Goal: Task Accomplishment & Management: Complete application form

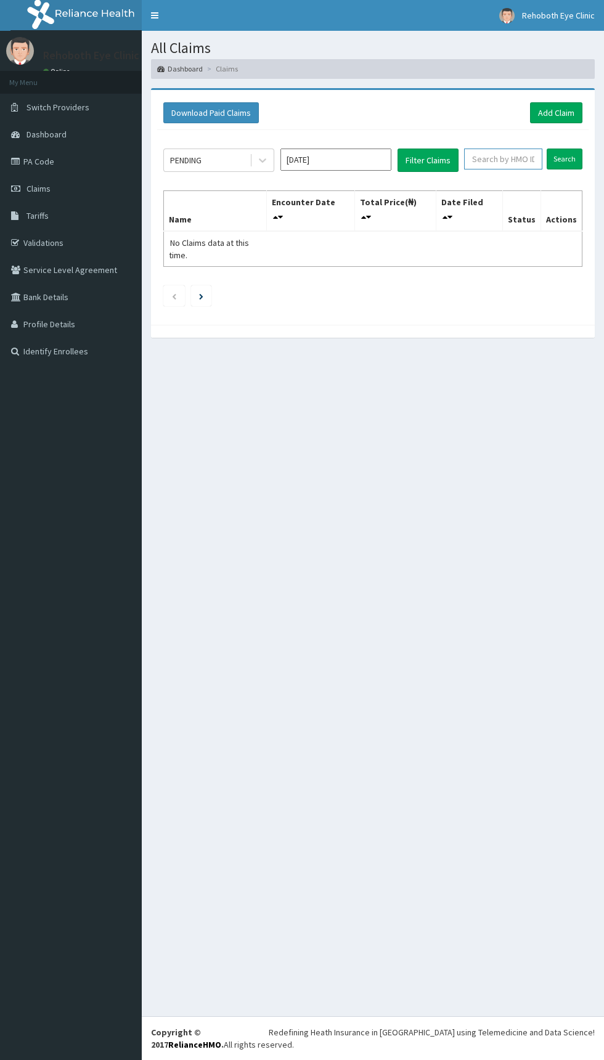
click at [509, 155] on input "text" at bounding box center [503, 159] width 78 height 21
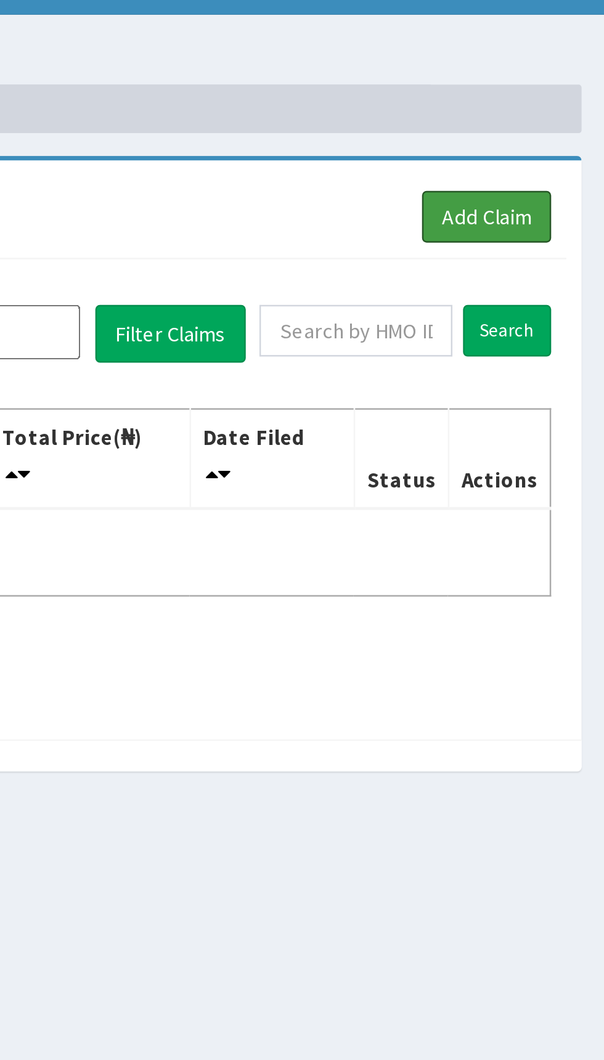
click at [567, 112] on link "Add Claim" at bounding box center [556, 112] width 52 height 21
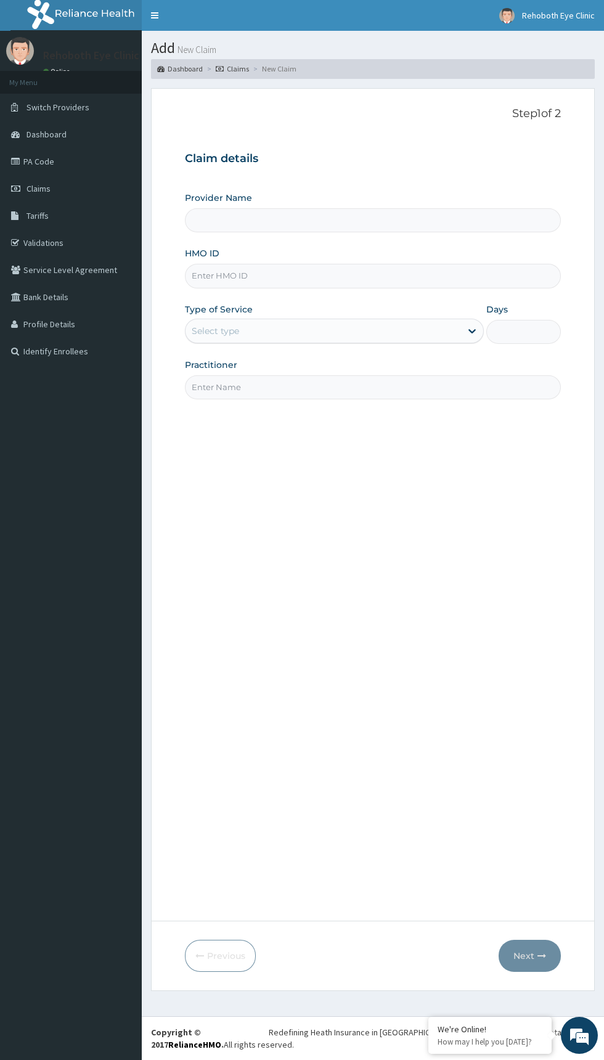
click at [376, 276] on input "HMO ID" at bounding box center [373, 276] width 376 height 24
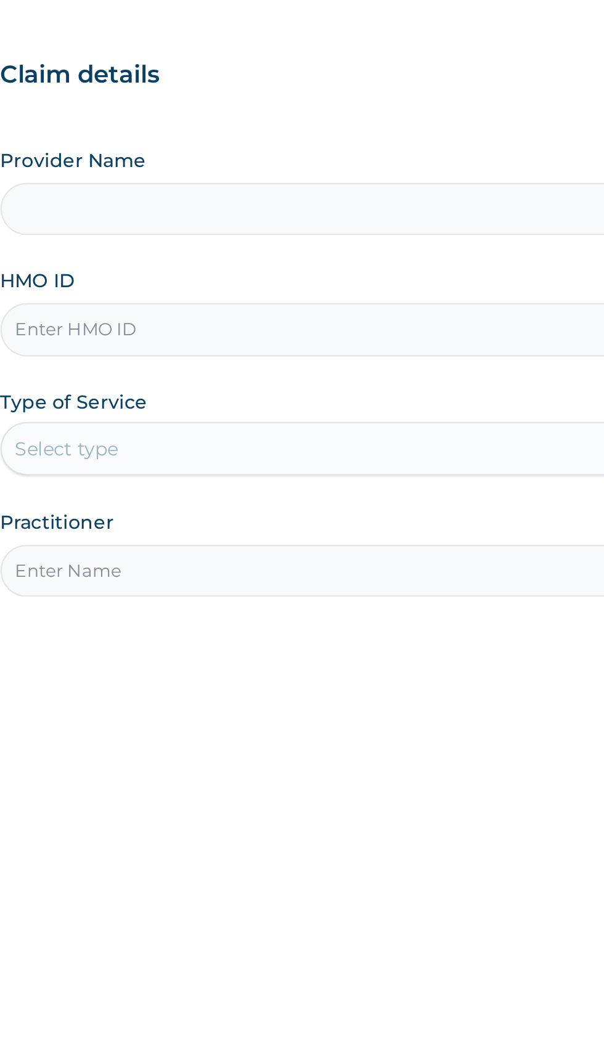
type input "PA Code: PA/489356"
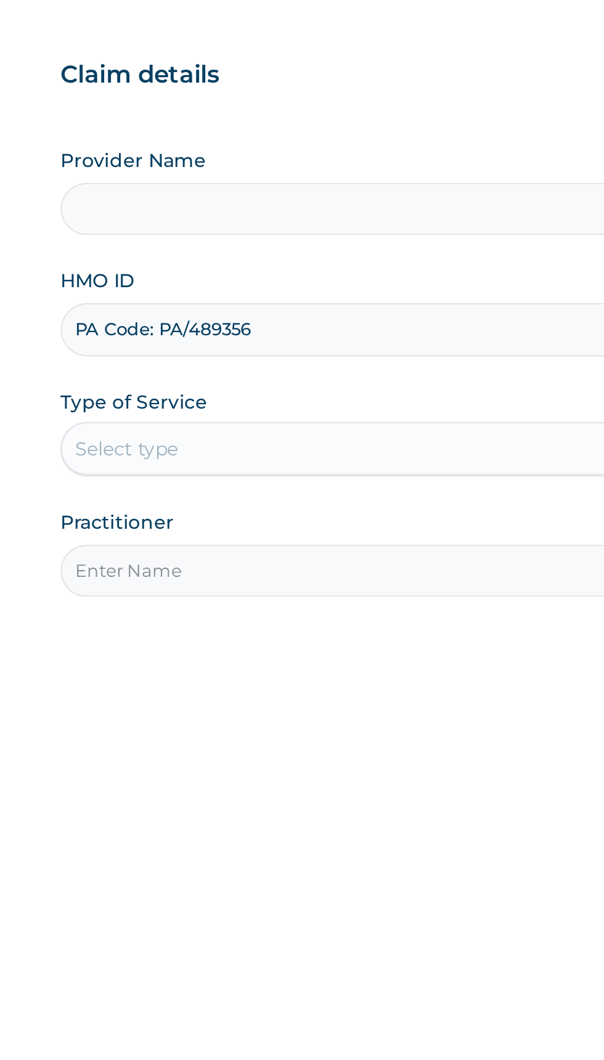
type input "Rehoboth Eye Clinic"
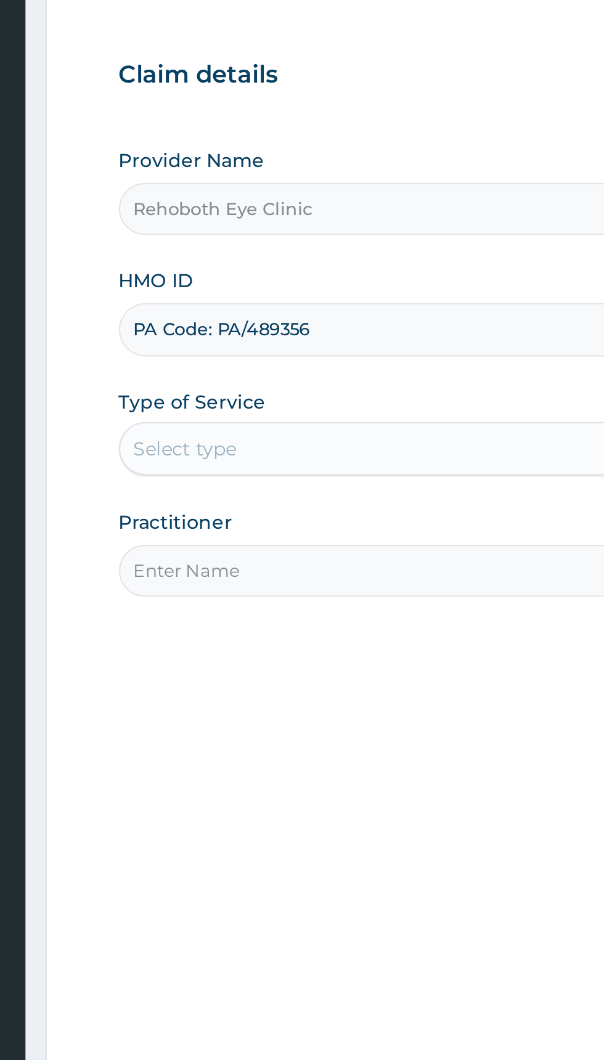
click at [226, 280] on input "PA Code: PA/489356" at bounding box center [373, 276] width 376 height 24
click at [229, 277] on input "PA Code: PA/489356" at bounding box center [373, 276] width 376 height 24
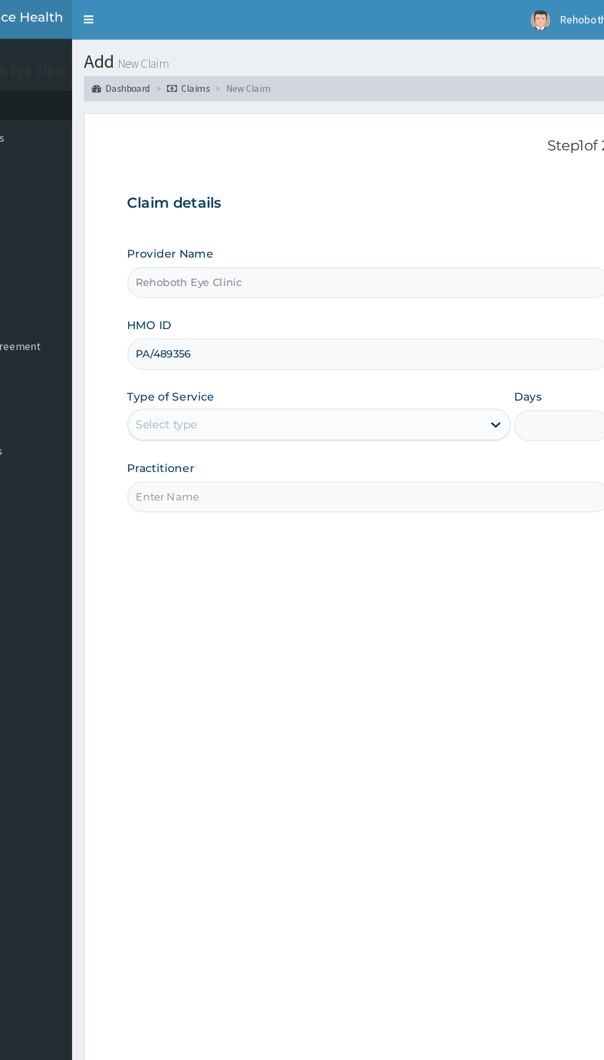
type input "PA/489356"
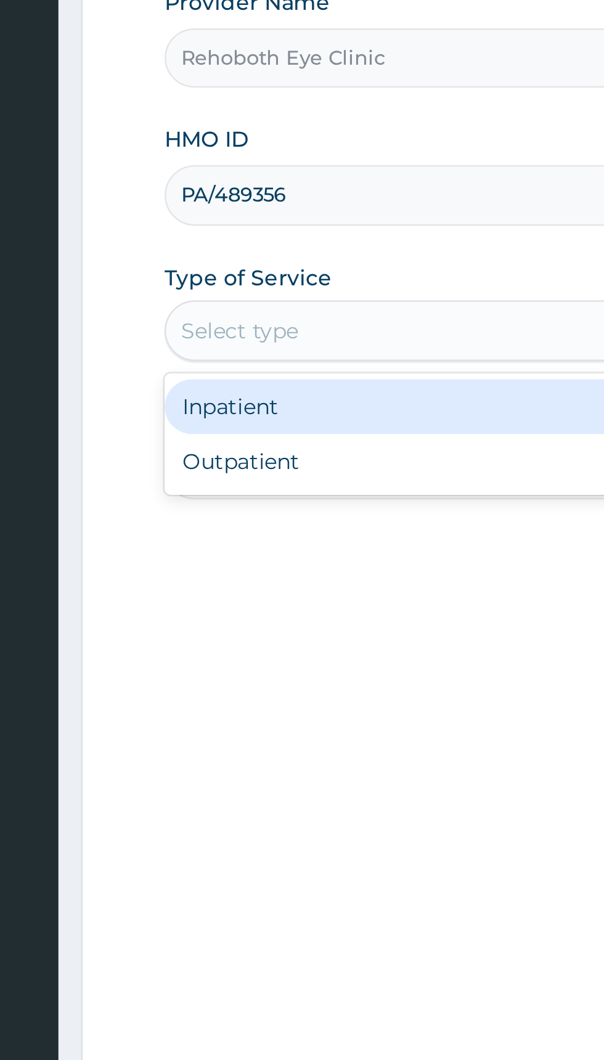
click at [305, 387] on div "Outpatient" at bounding box center [334, 384] width 299 height 22
type input "1"
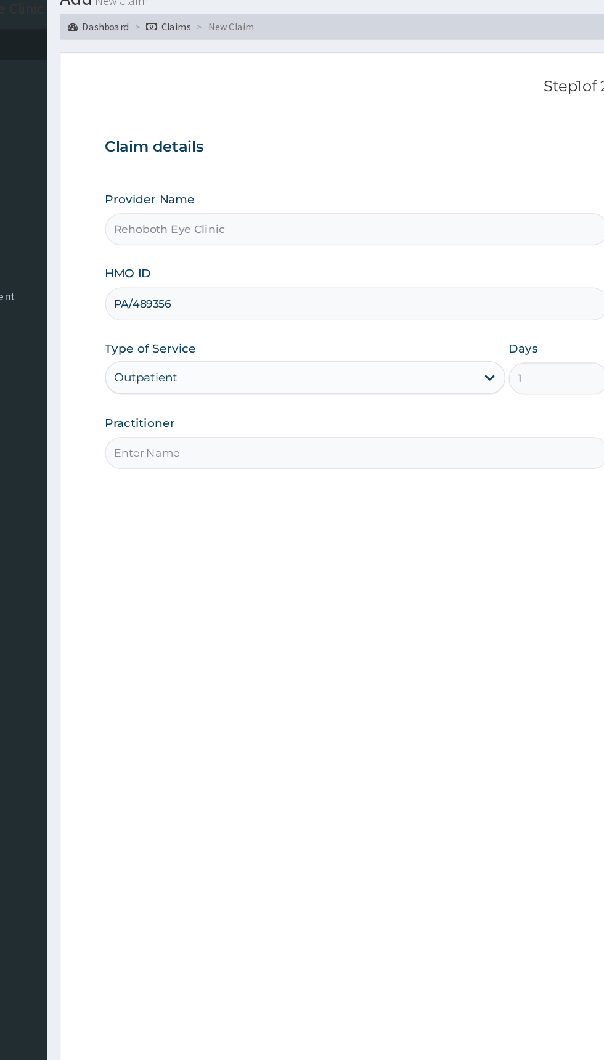
click at [392, 387] on input "Practitioner" at bounding box center [373, 387] width 376 height 24
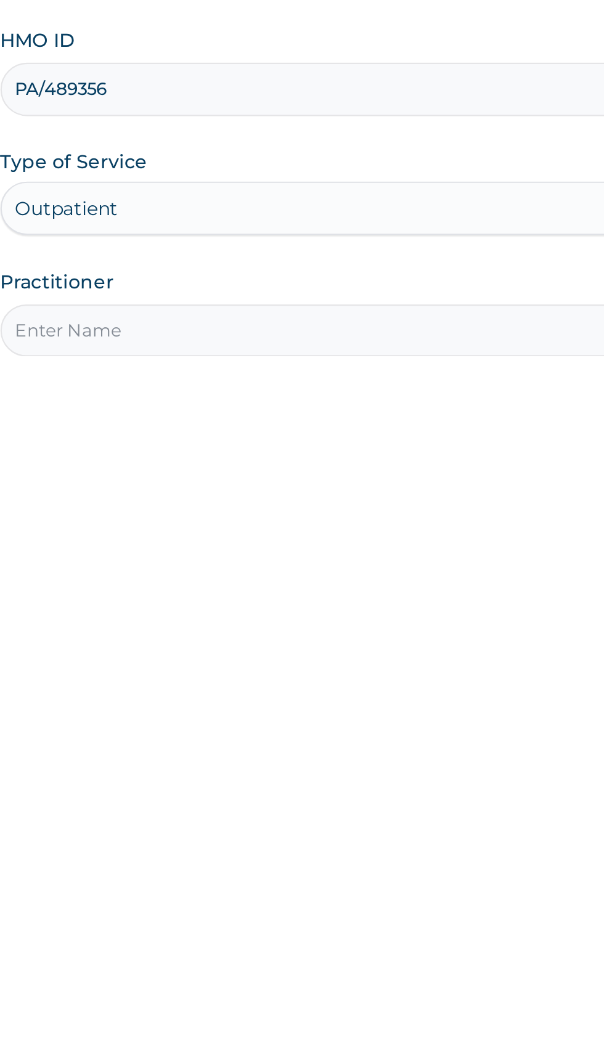
click at [348, 444] on div "Step 1 of 2 Claim details Provider Name Rehoboth Eye Clinic HMO ID PA/489356 Ty…" at bounding box center [373, 504] width 376 height 795
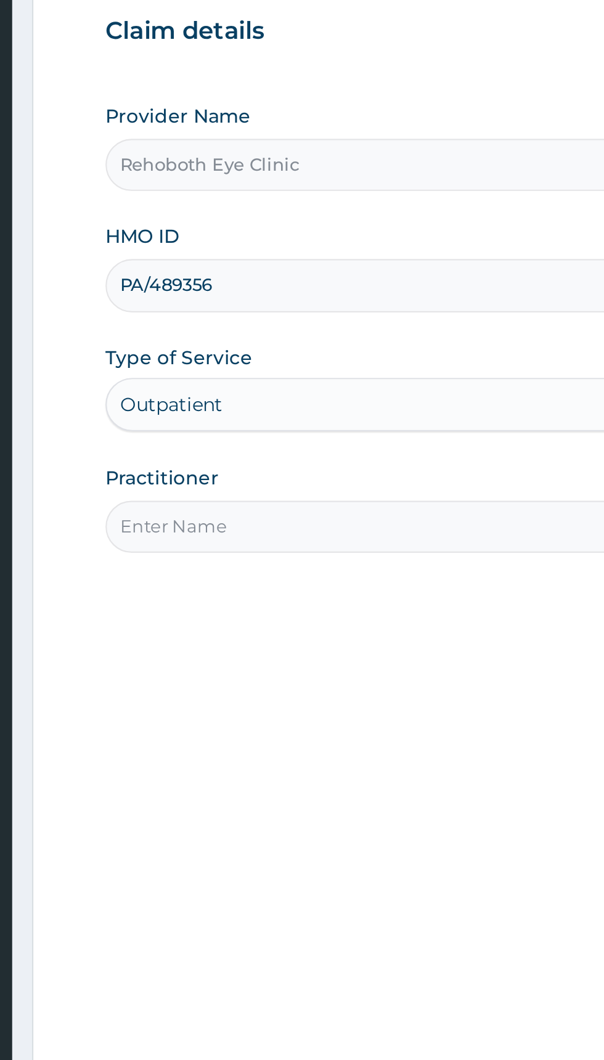
click at [299, 390] on input "Practitioner" at bounding box center [373, 387] width 376 height 24
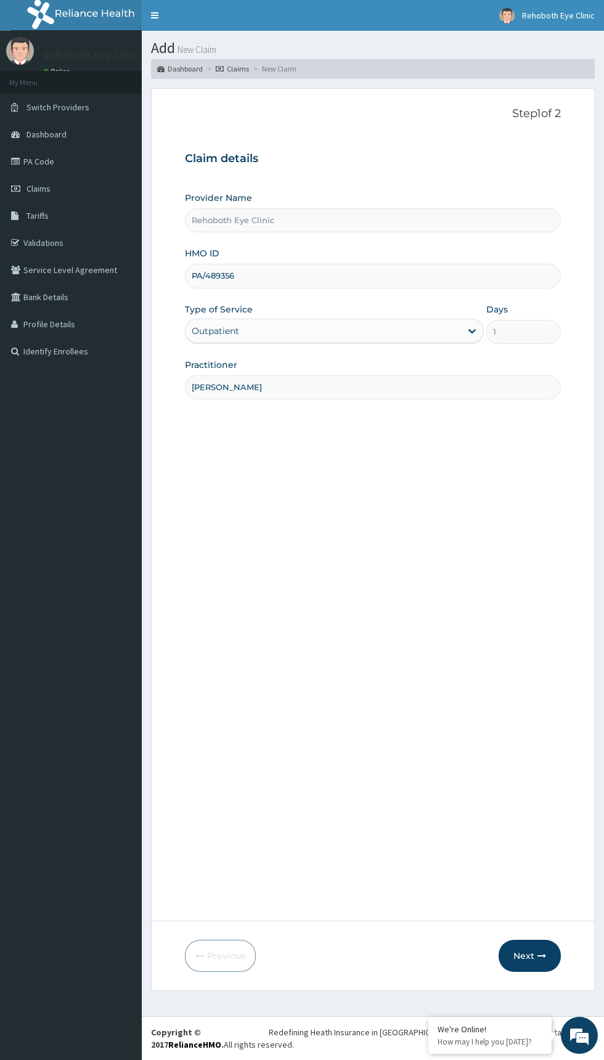
type input "DR AJIBOLA ONI"
click at [524, 956] on button "Next" at bounding box center [530, 956] width 62 height 32
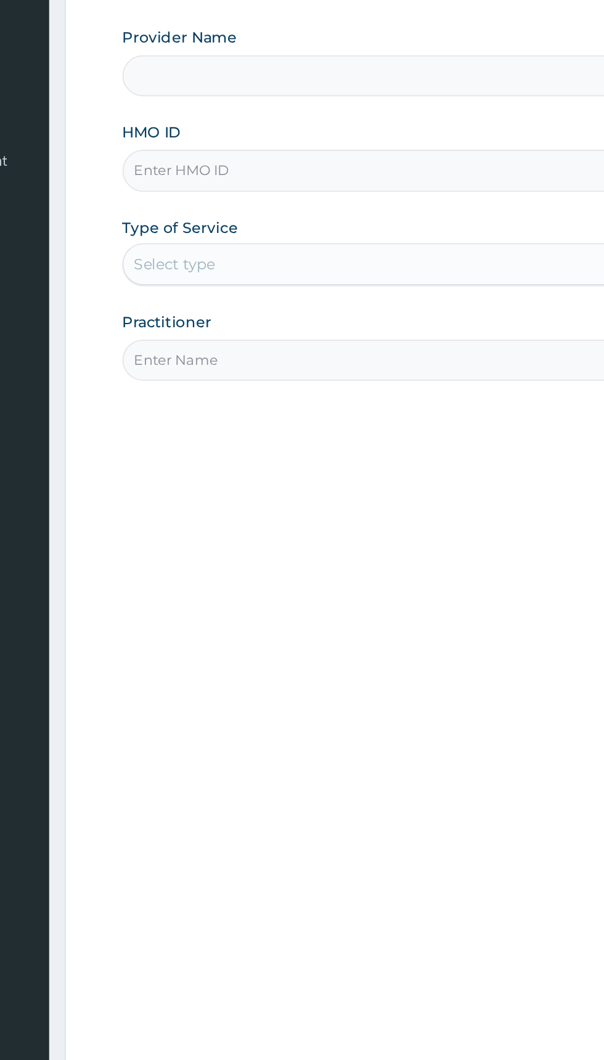
click at [213, 274] on input "HMO ID" at bounding box center [373, 276] width 376 height 24
type input "ENP/10733/E"
type input "Rehoboth Eye Clinic"
type input "ENP/10733/E"
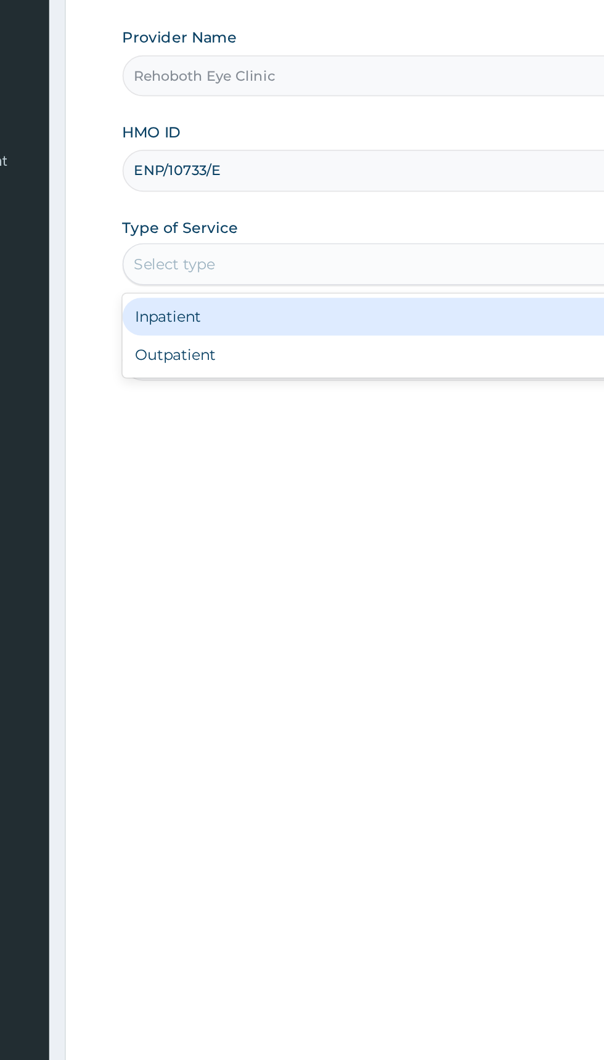
click at [336, 387] on div "Outpatient" at bounding box center [334, 384] width 299 height 22
type input "1"
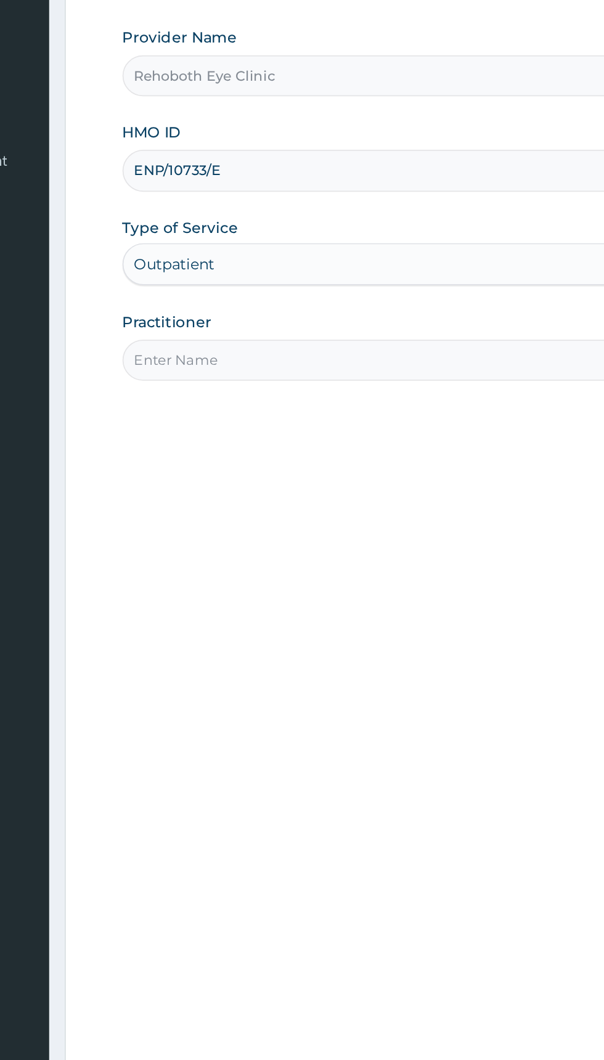
click at [343, 389] on input "Practitioner" at bounding box center [373, 387] width 376 height 24
type input "[PERSON_NAME]"
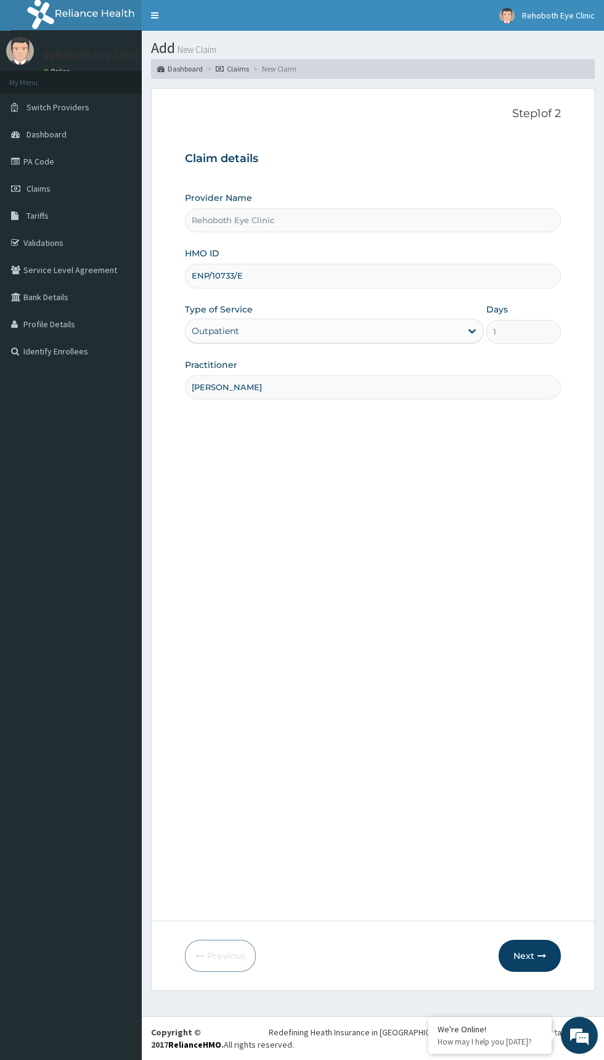
click at [542, 956] on icon "button" at bounding box center [542, 956] width 9 height 9
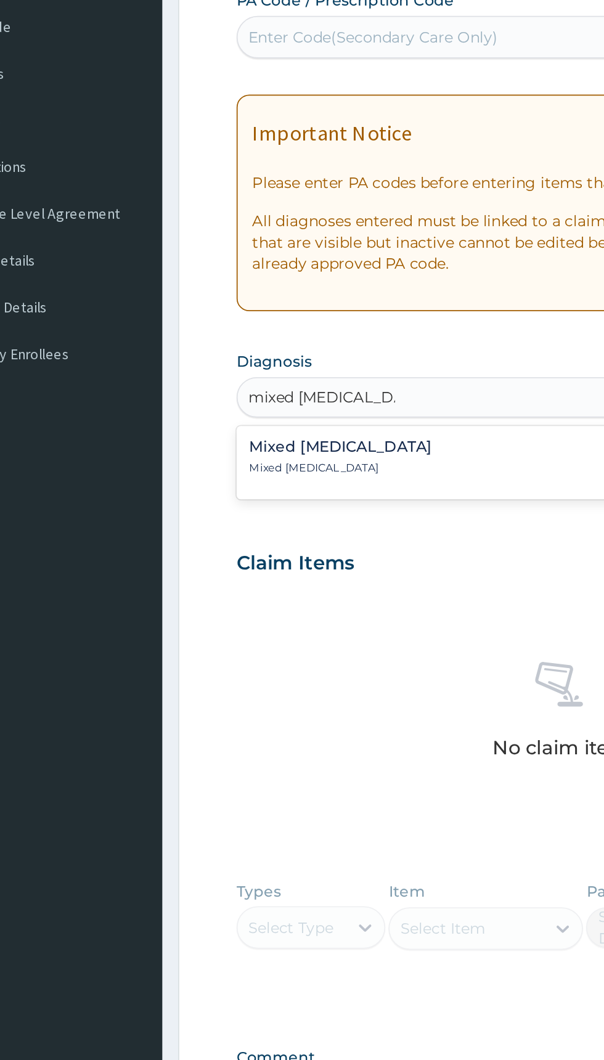
click at [314, 411] on div "Mixed [MEDICAL_DATA] Mixed [MEDICAL_DATA]" at bounding box center [372, 412] width 361 height 22
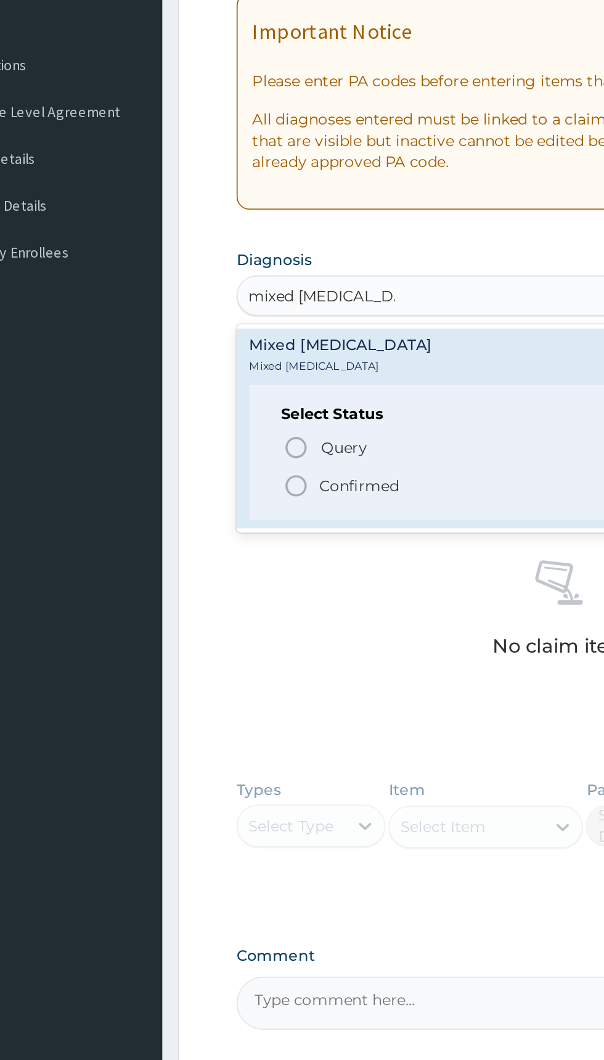
click at [258, 486] on p "Confirmed" at bounding box center [256, 487] width 46 height 12
type input "mixed [MEDICAL_DATA]"
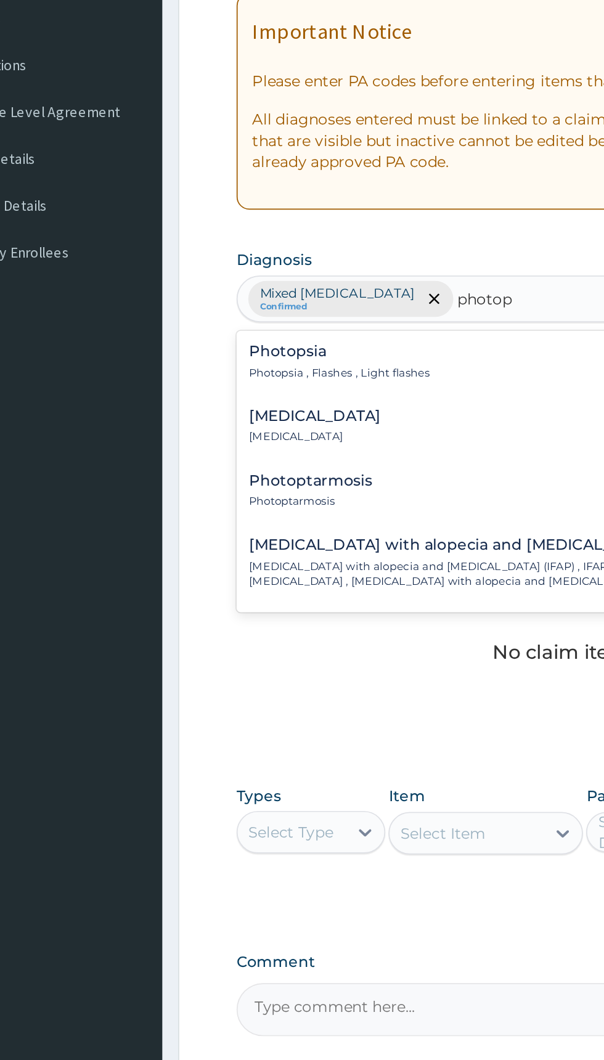
type input "photoph"
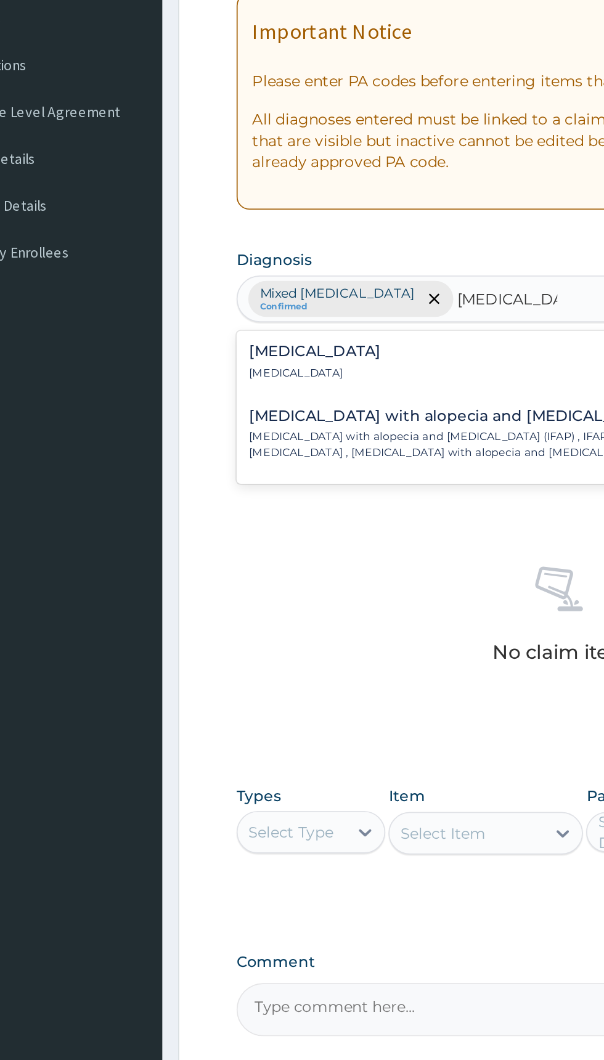
click at [331, 412] on div "[MEDICAL_DATA] [MEDICAL_DATA]" at bounding box center [372, 415] width 361 height 22
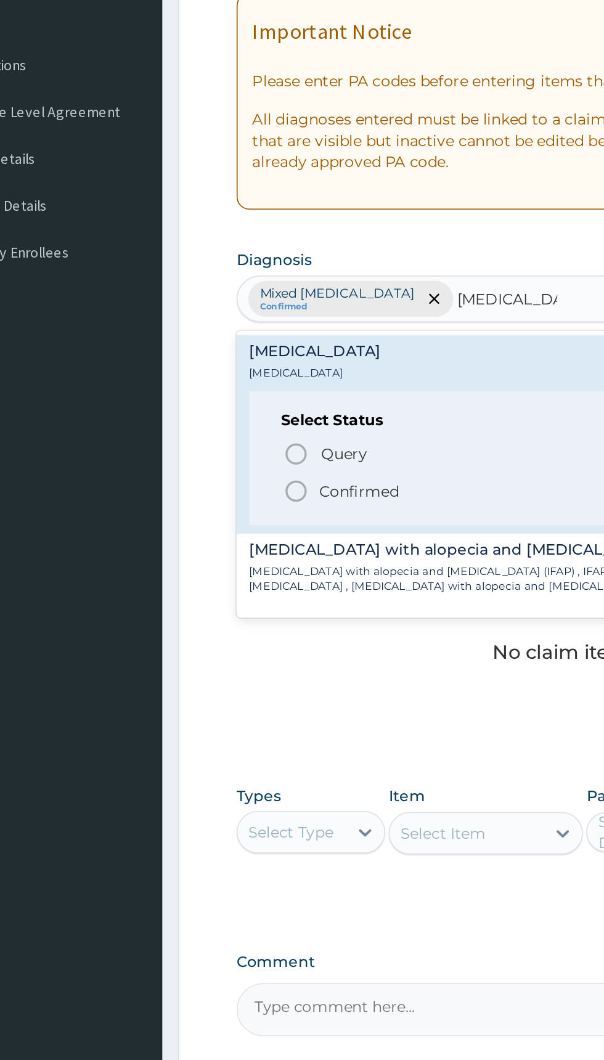
click at [270, 491] on p "Confirmed" at bounding box center [256, 490] width 46 height 12
type input "[MEDICAL_DATA]"
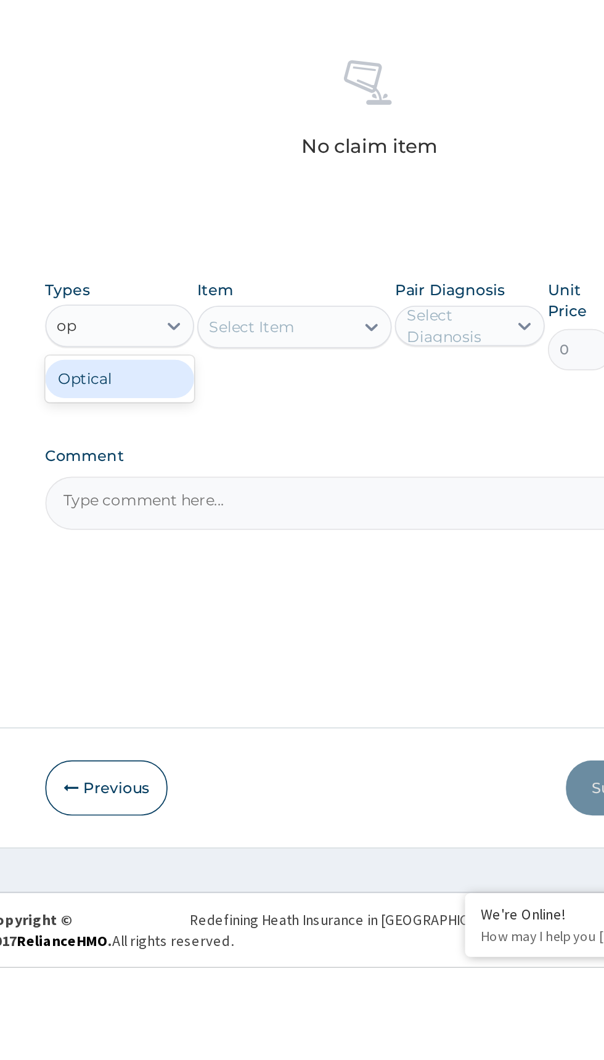
click at [204, 722] on div "Optical" at bounding box center [228, 719] width 86 height 22
type input "op"
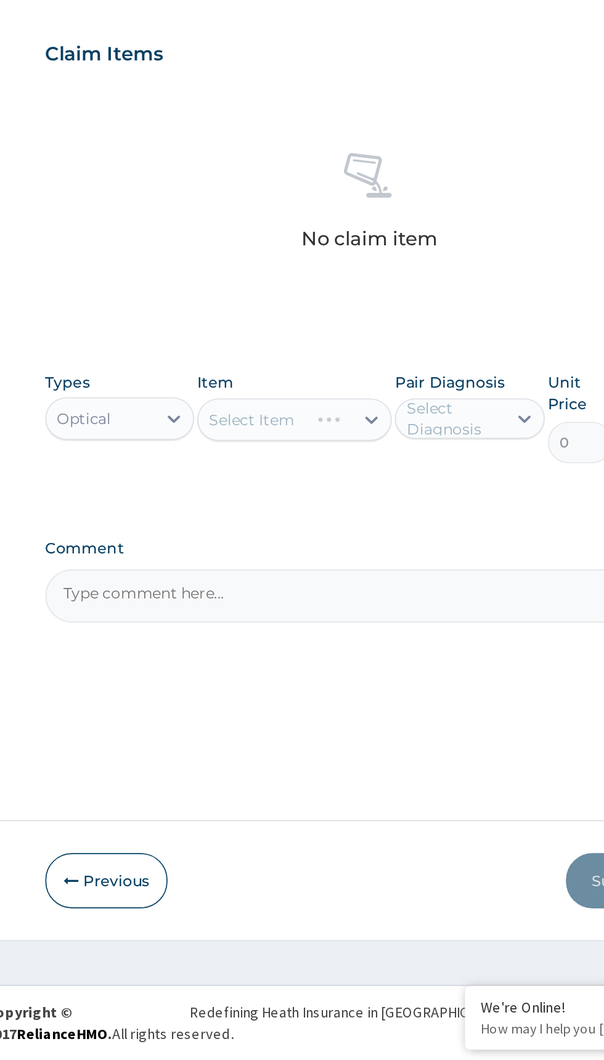
click at [340, 682] on div "Select Item" at bounding box center [329, 688] width 113 height 25
click at [313, 685] on div "Select Item" at bounding box center [329, 688] width 113 height 25
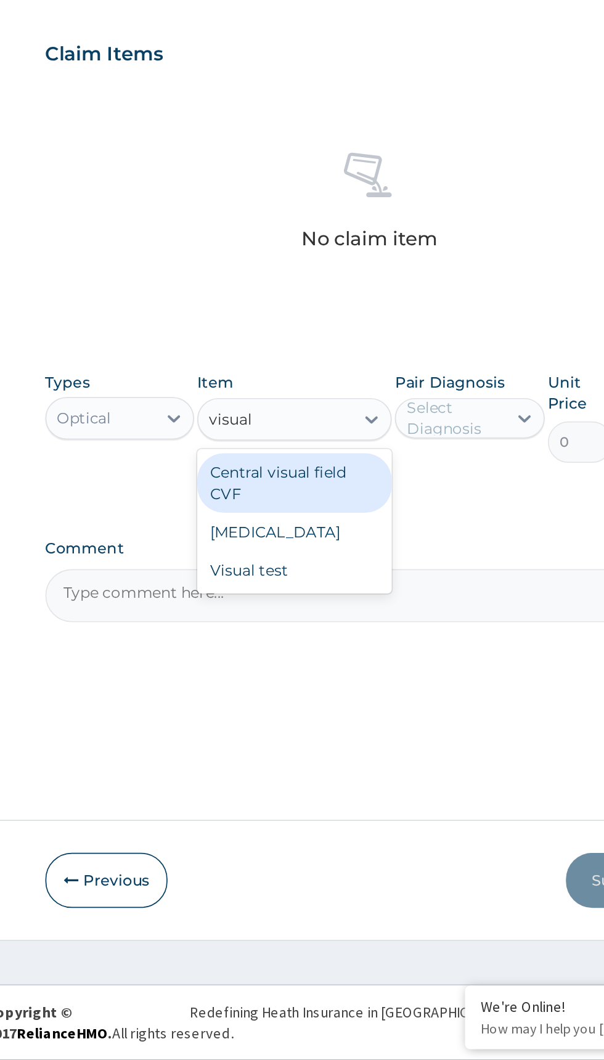
click at [350, 752] on div "[MEDICAL_DATA]" at bounding box center [329, 754] width 113 height 22
type input "visual"
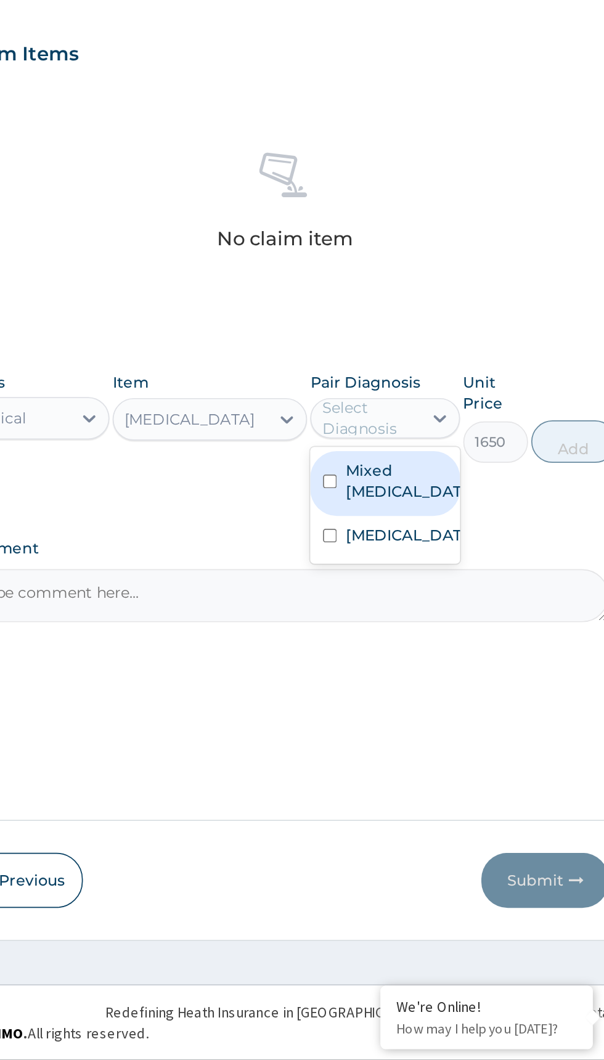
click at [433, 717] on label "Mixed [MEDICAL_DATA]" at bounding box center [444, 724] width 72 height 25
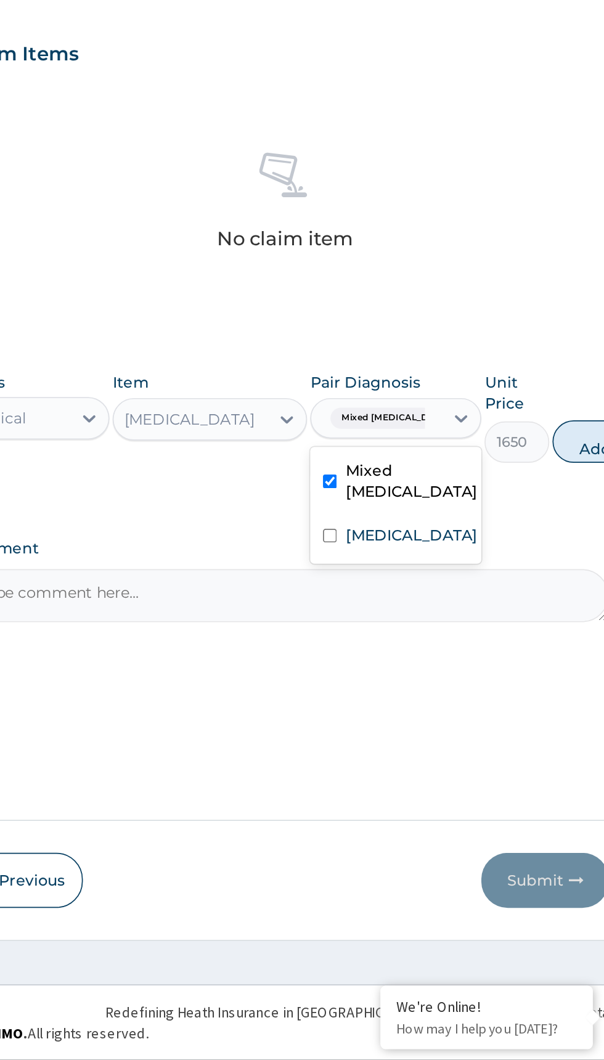
click at [457, 685] on input "text" at bounding box center [457, 688] width 1 height 12
click at [432, 758] on label "[MEDICAL_DATA]" at bounding box center [446, 756] width 76 height 12
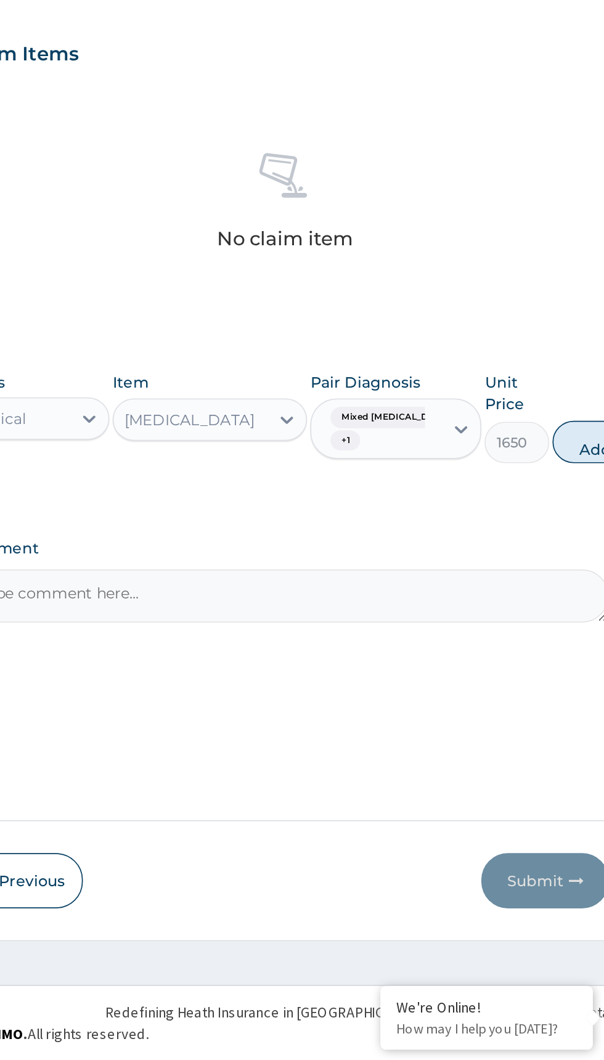
click at [539, 696] on button "Add" at bounding box center [552, 701] width 49 height 25
type input "0"
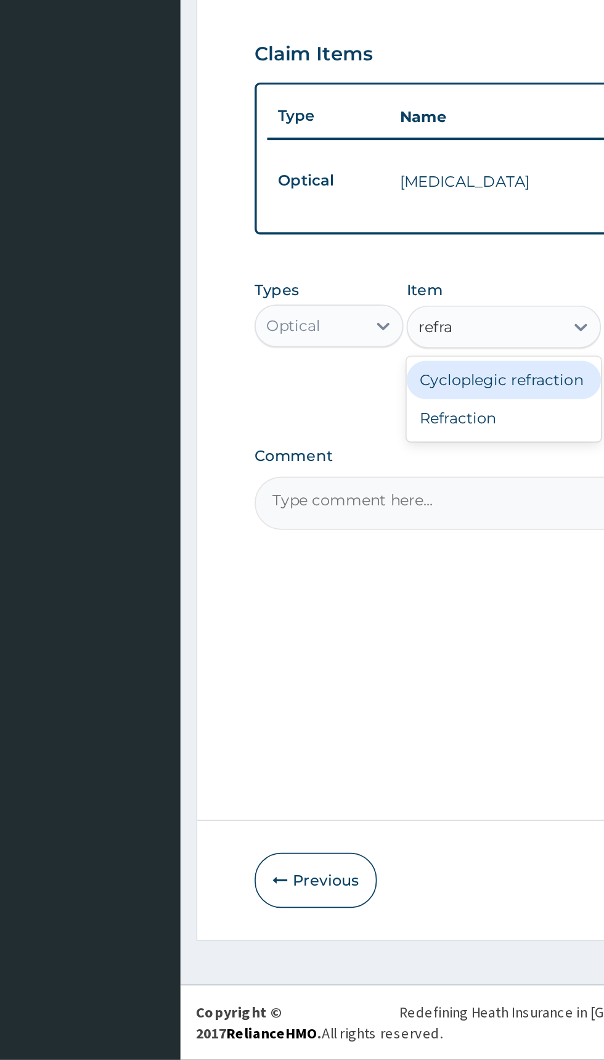
click at [342, 690] on div "Refraction" at bounding box center [329, 688] width 113 height 22
type input "refra"
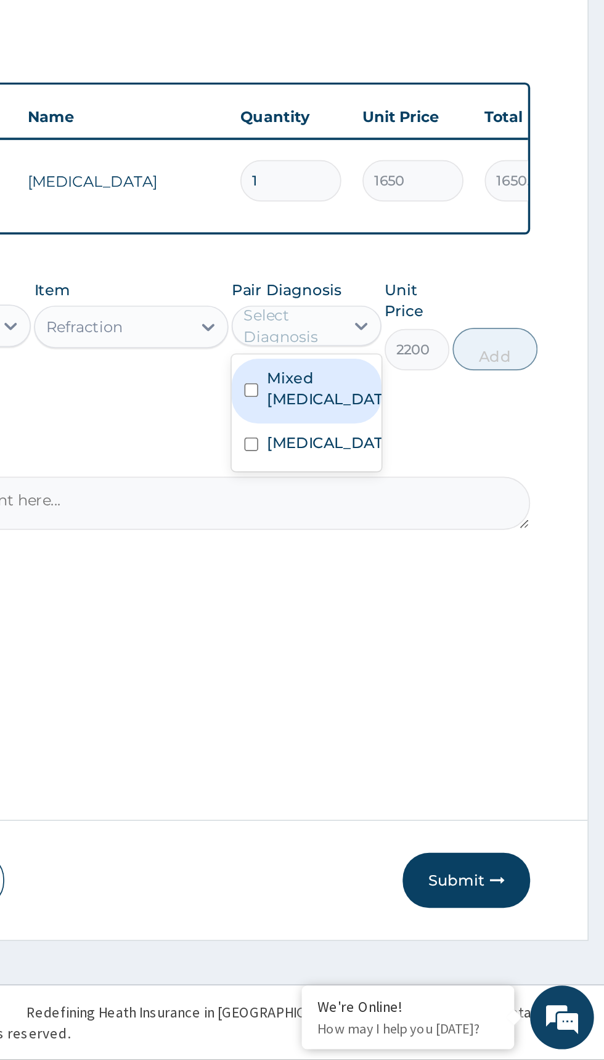
click at [446, 669] on label "Mixed [MEDICAL_DATA]" at bounding box center [444, 670] width 72 height 25
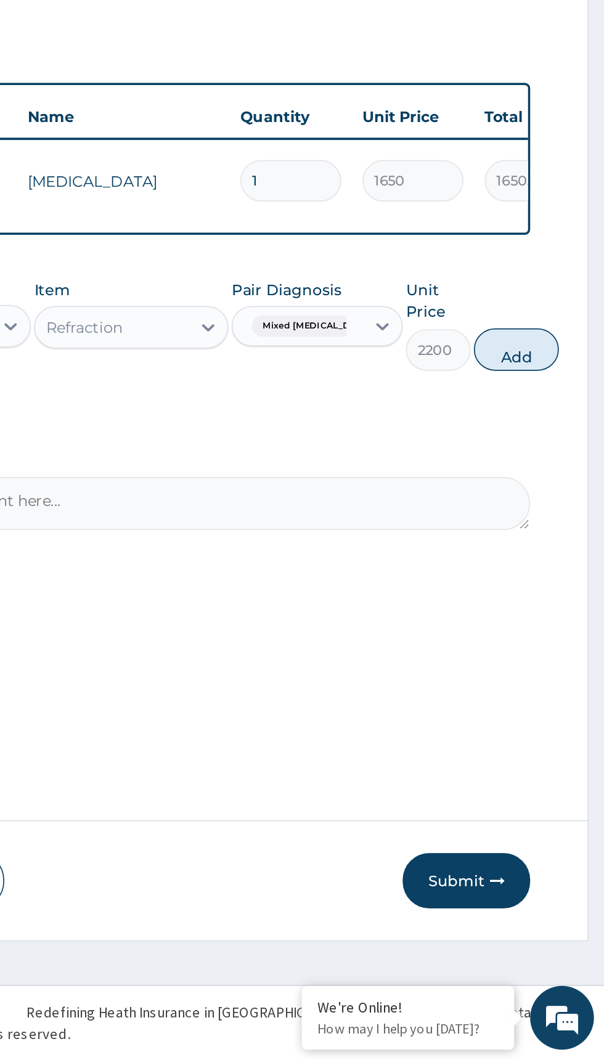
click at [537, 648] on button "Add" at bounding box center [552, 648] width 49 height 25
type input "0"
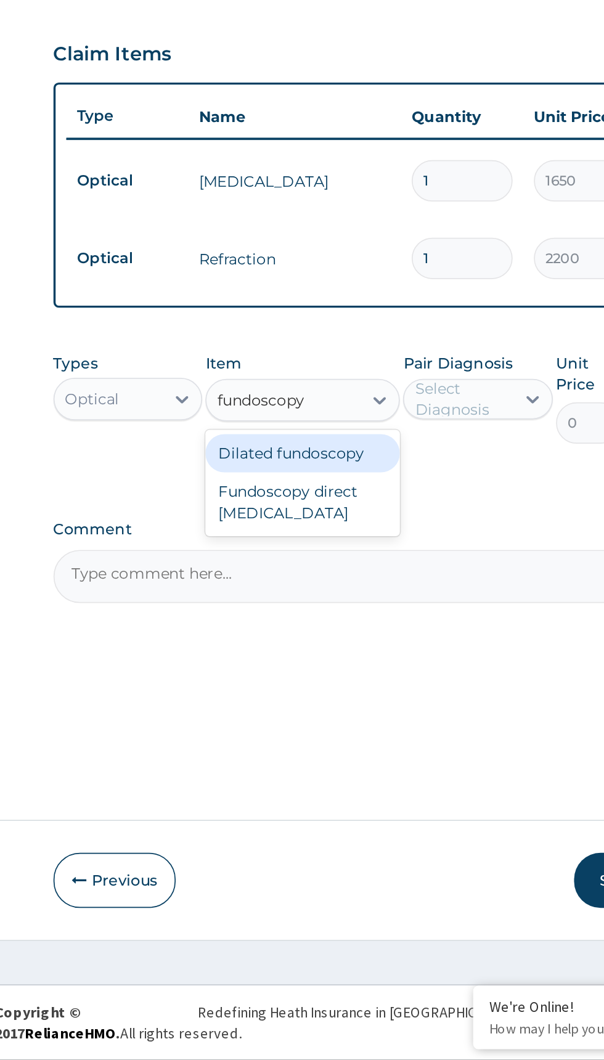
click at [354, 737] on div "Fundoscopy direct [MEDICAL_DATA]" at bounding box center [329, 736] width 113 height 35
type input "fundoscopy"
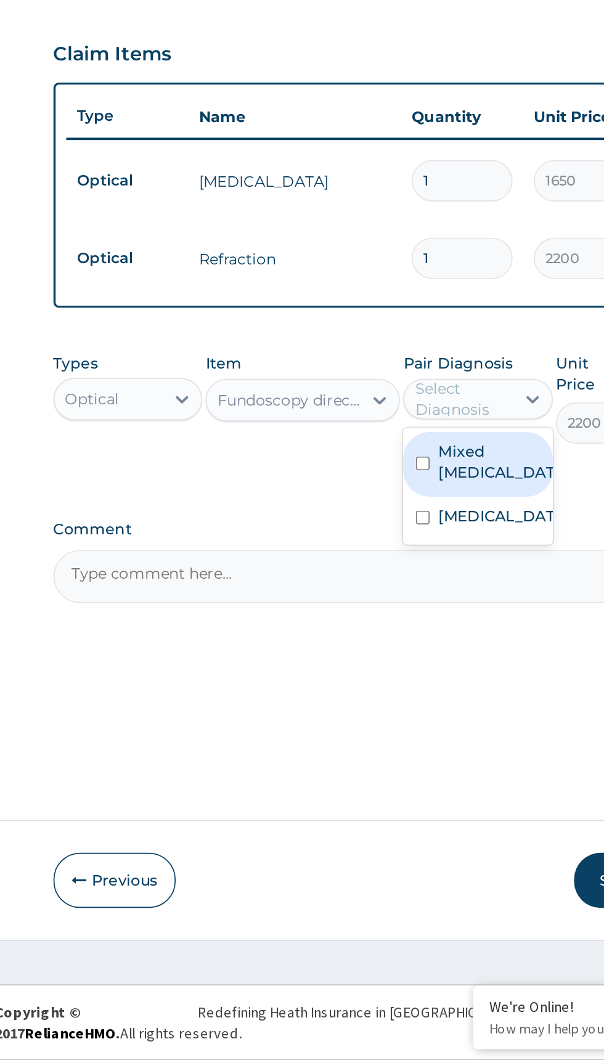
click at [452, 734] on div "[MEDICAL_DATA]" at bounding box center [431, 746] width 86 height 25
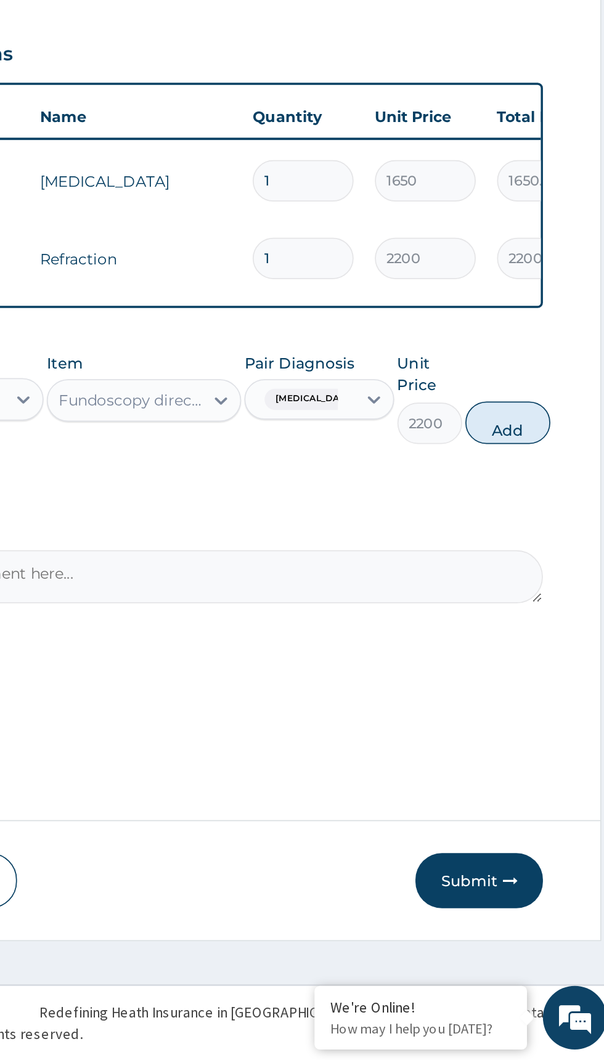
click at [535, 696] on button "Add" at bounding box center [540, 690] width 49 height 25
type input "0"
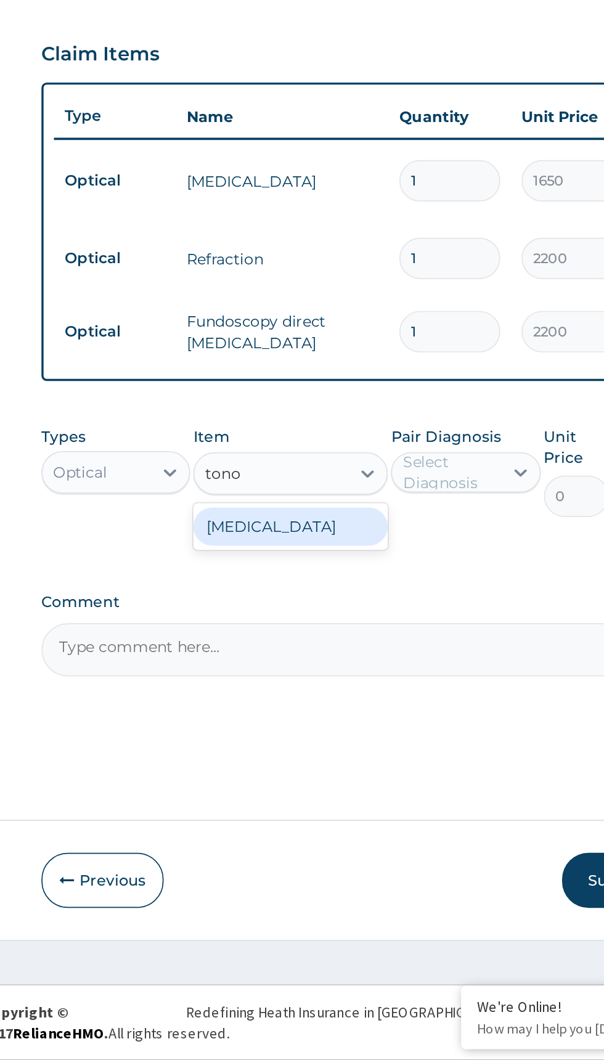
click at [353, 749] on div "[MEDICAL_DATA]" at bounding box center [329, 751] width 113 height 22
type input "tono"
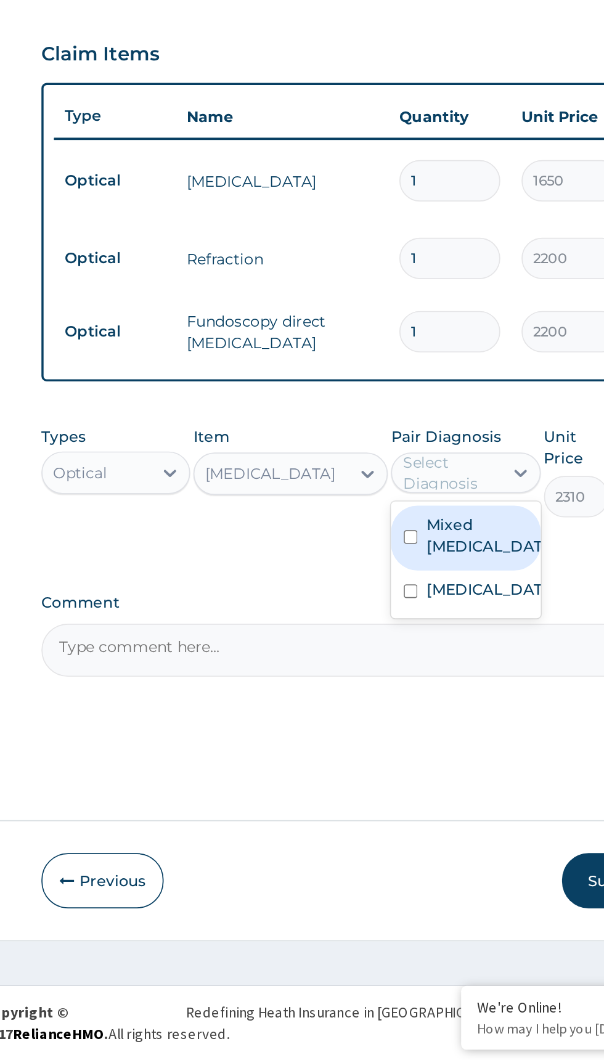
click at [441, 791] on label "[MEDICAL_DATA]" at bounding box center [444, 787] width 72 height 12
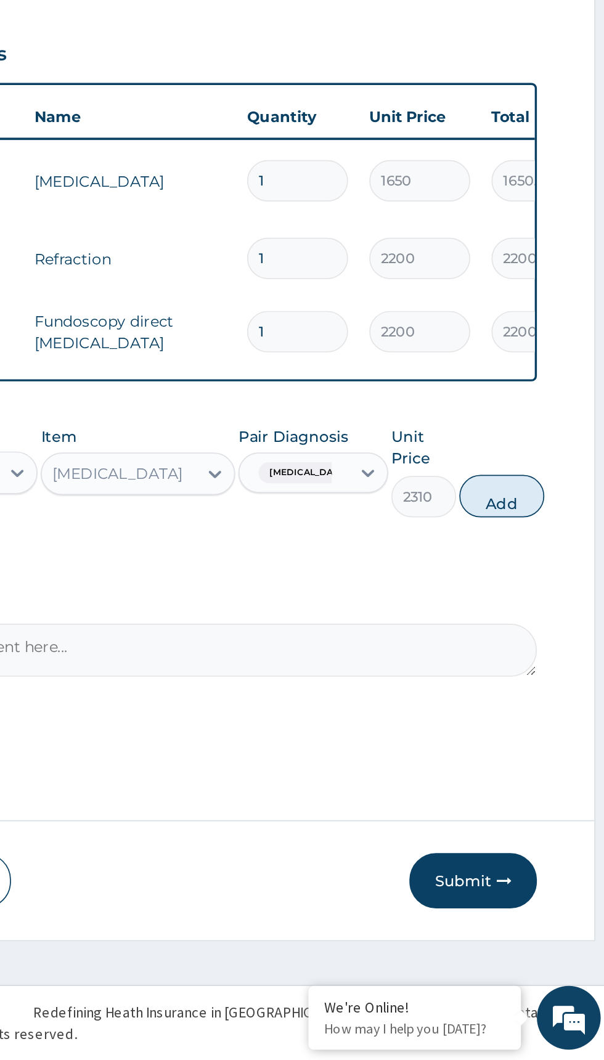
click at [545, 732] on button "Add" at bounding box center [540, 733] width 49 height 25
type input "0"
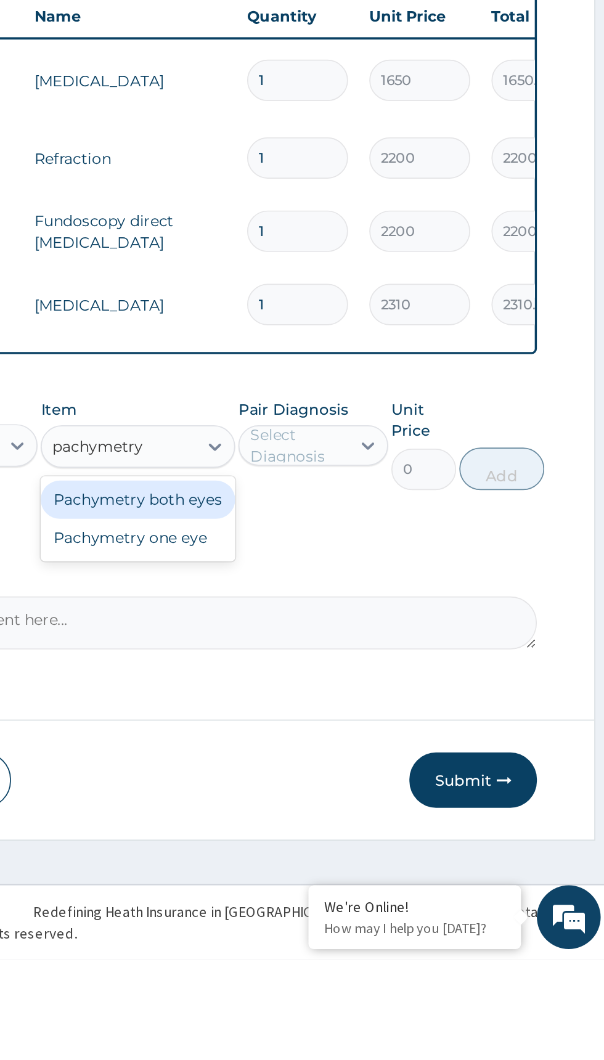
click at [302, 796] on div "Pachymetry both eyes" at bounding box center [329, 793] width 113 height 22
type input "pachymetry"
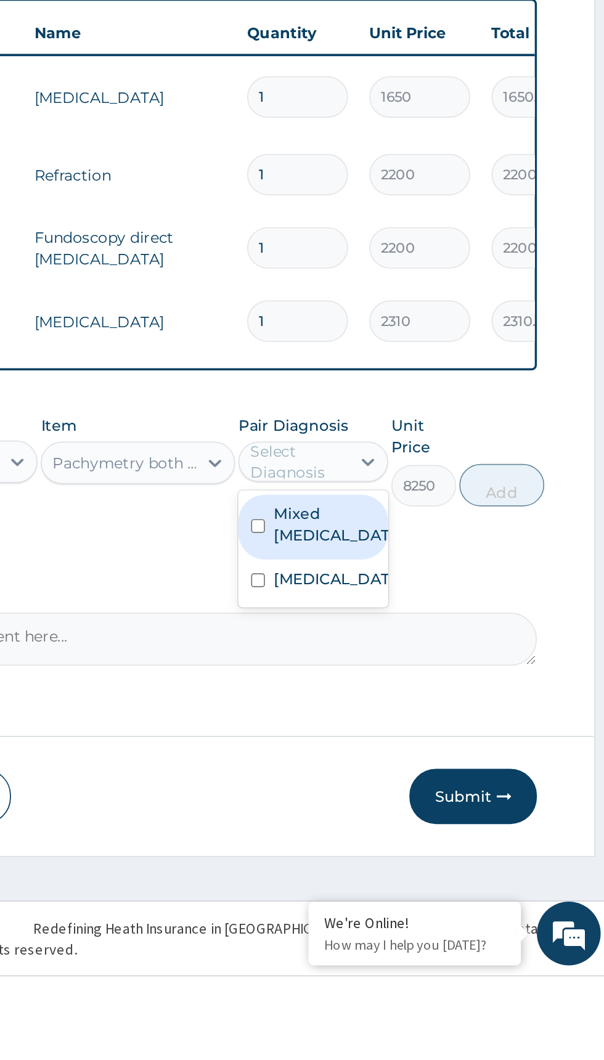
click at [435, 798] on label "Mixed [MEDICAL_DATA]" at bounding box center [444, 798] width 72 height 25
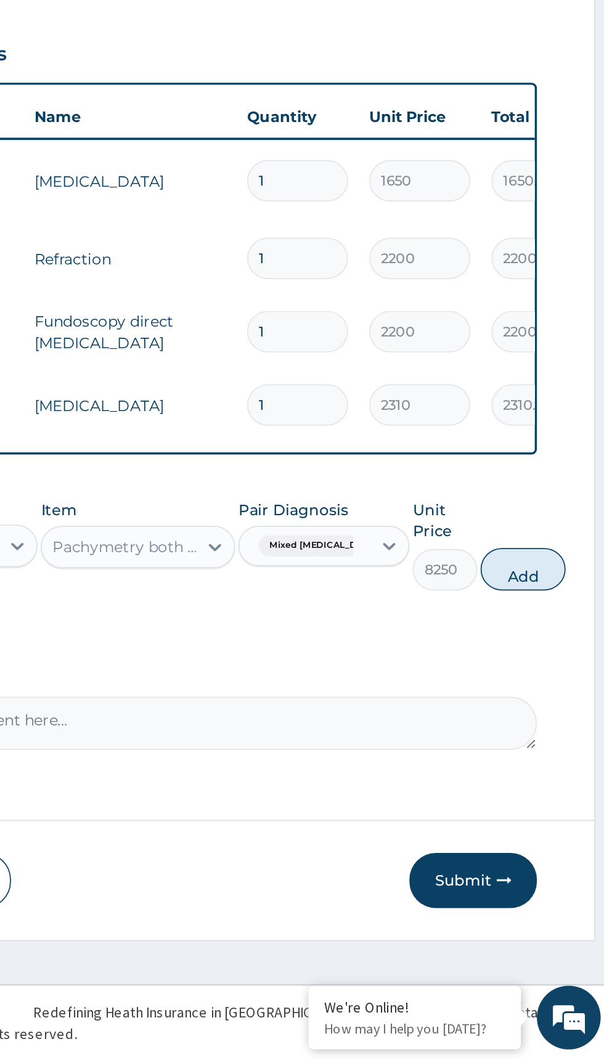
click at [546, 775] on button "Add" at bounding box center [552, 775] width 49 height 25
type input "0"
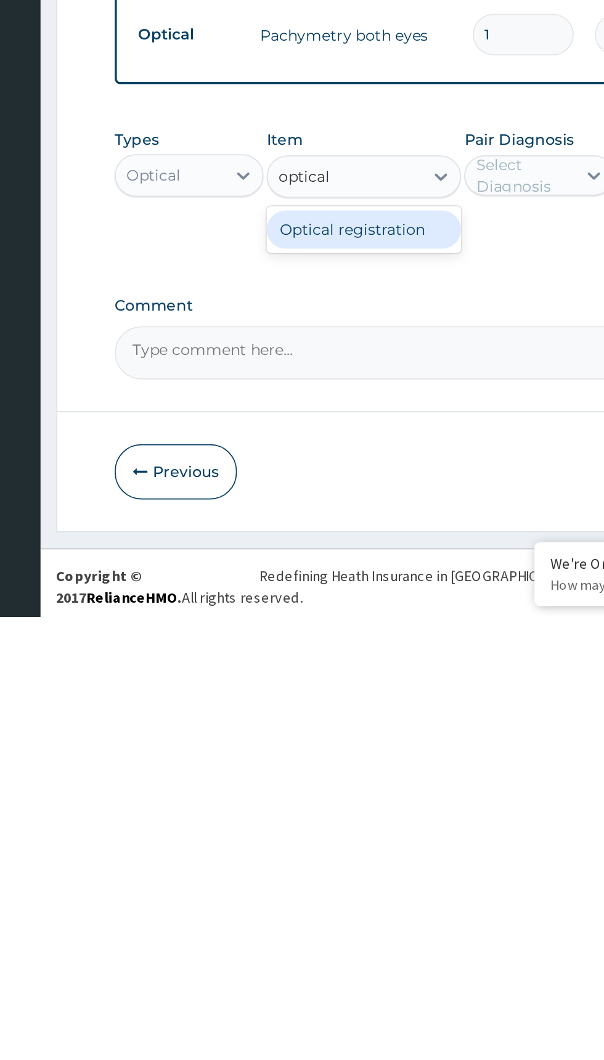
click at [348, 839] on div "Optical registration" at bounding box center [329, 836] width 113 height 22
type input "optical"
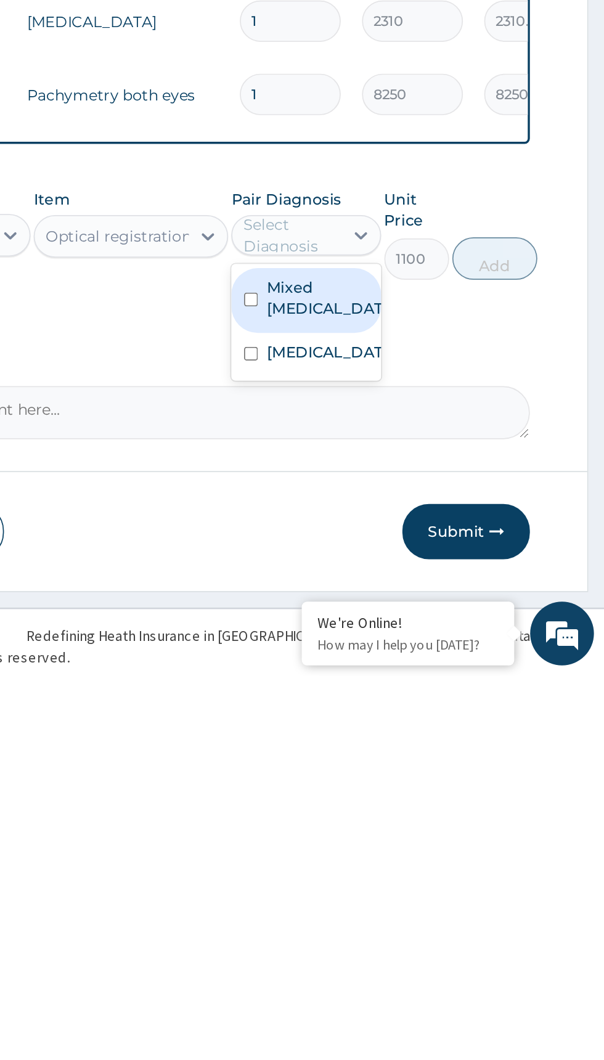
click at [443, 840] on label "Mixed [MEDICAL_DATA]" at bounding box center [444, 841] width 72 height 25
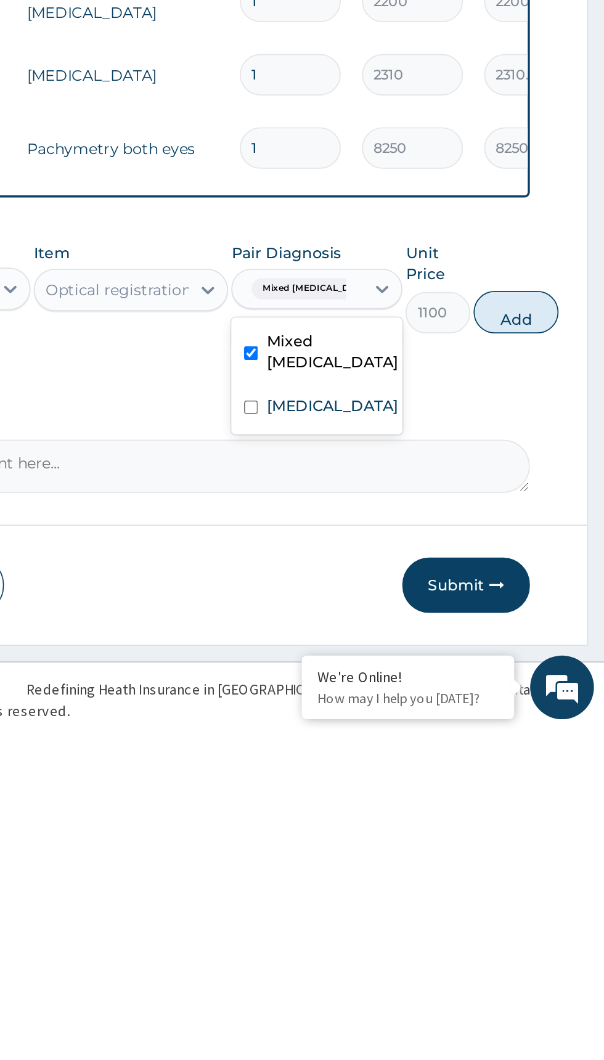
click at [403, 871] on input "checkbox" at bounding box center [399, 873] width 8 height 8
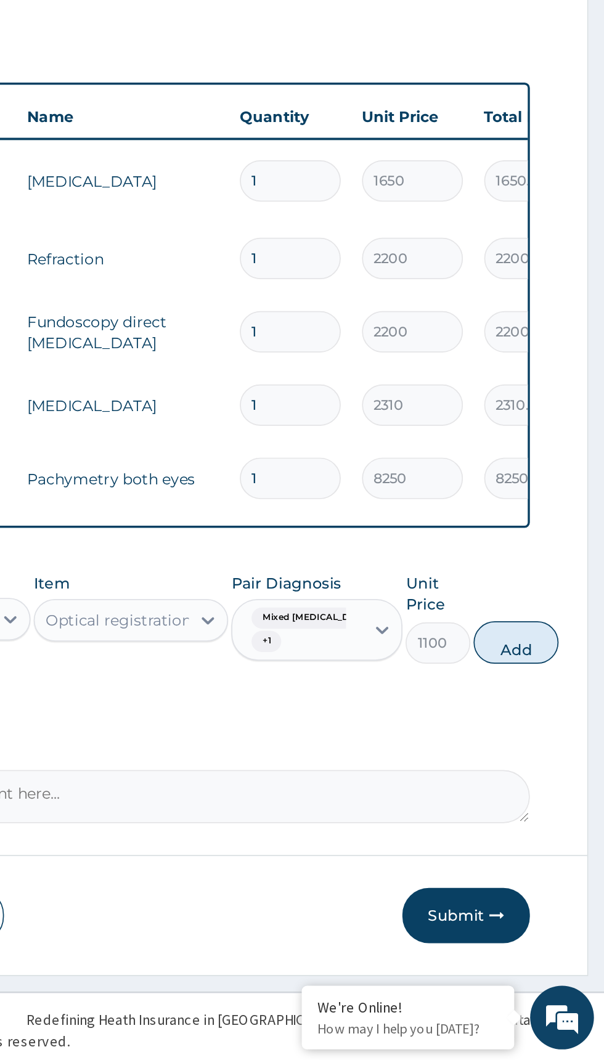
click at [544, 824] on button "Add" at bounding box center [552, 818] width 49 height 25
type input "0"
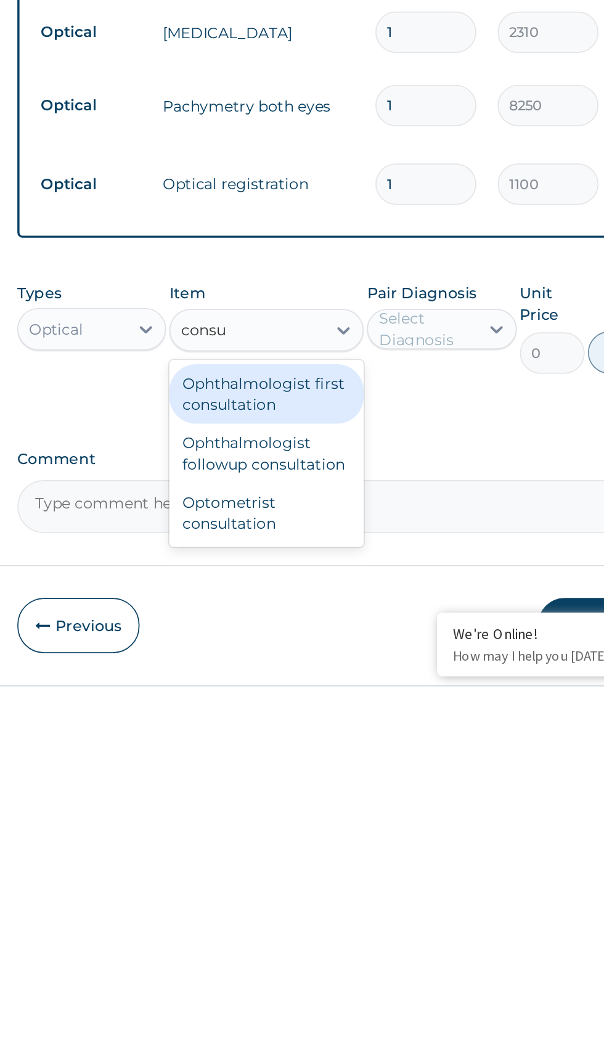
click at [298, 973] on div "Optometrist consultation" at bounding box center [329, 959] width 113 height 35
type input "consu"
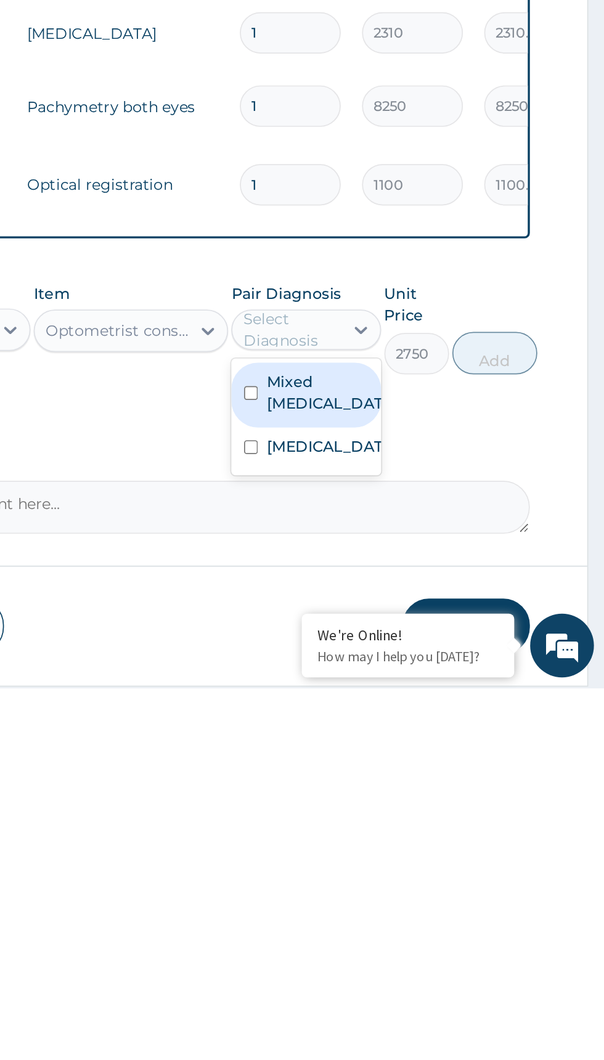
click at [440, 893] on label "Mixed [MEDICAL_DATA]" at bounding box center [444, 889] width 72 height 25
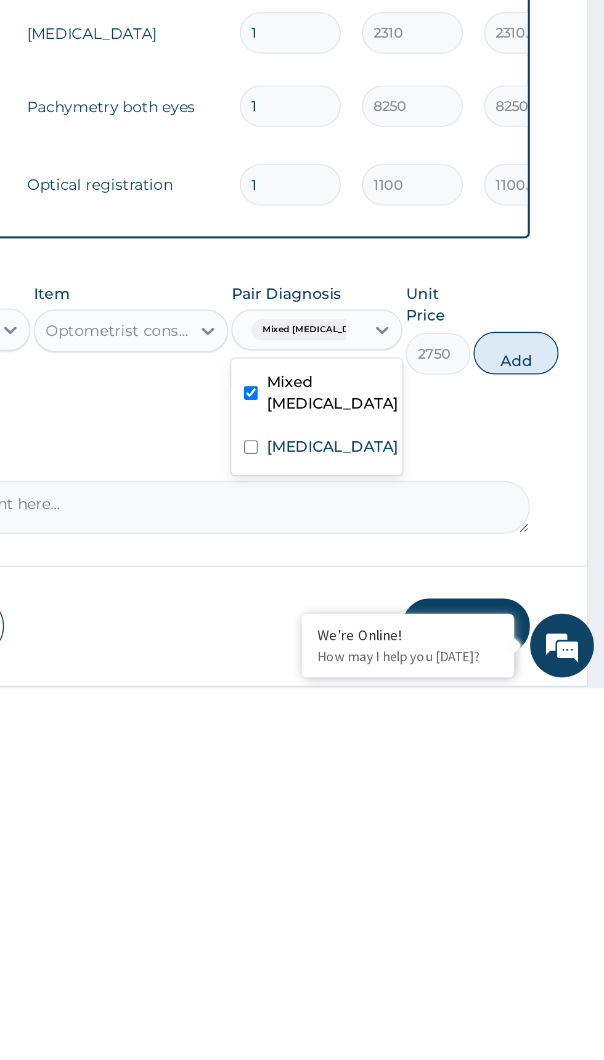
click at [400, 922] on input "checkbox" at bounding box center [399, 921] width 8 height 8
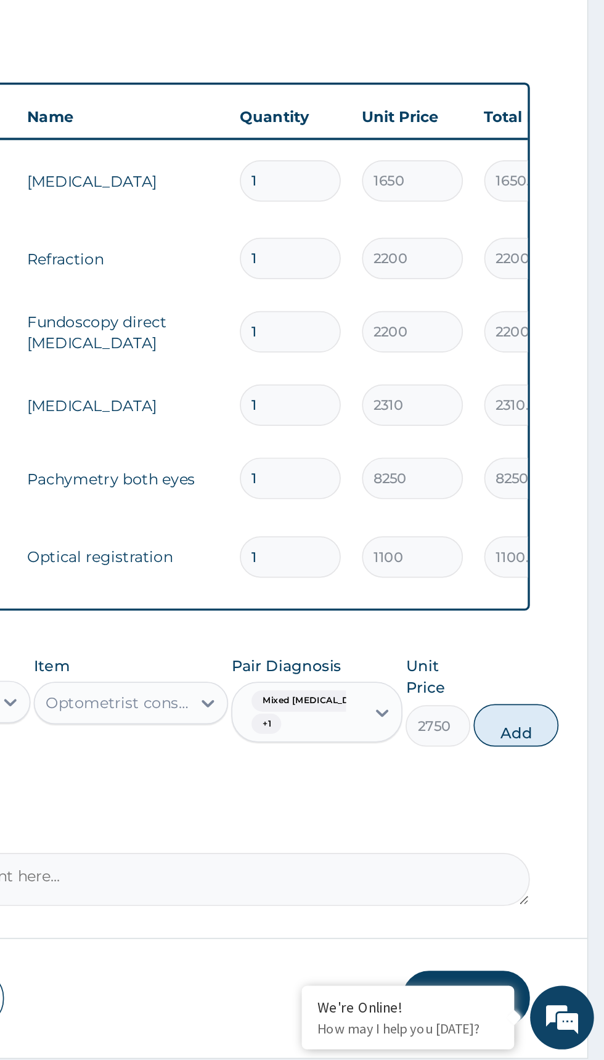
click at [551, 856] on button "Add" at bounding box center [552, 866] width 49 height 25
type input "0"
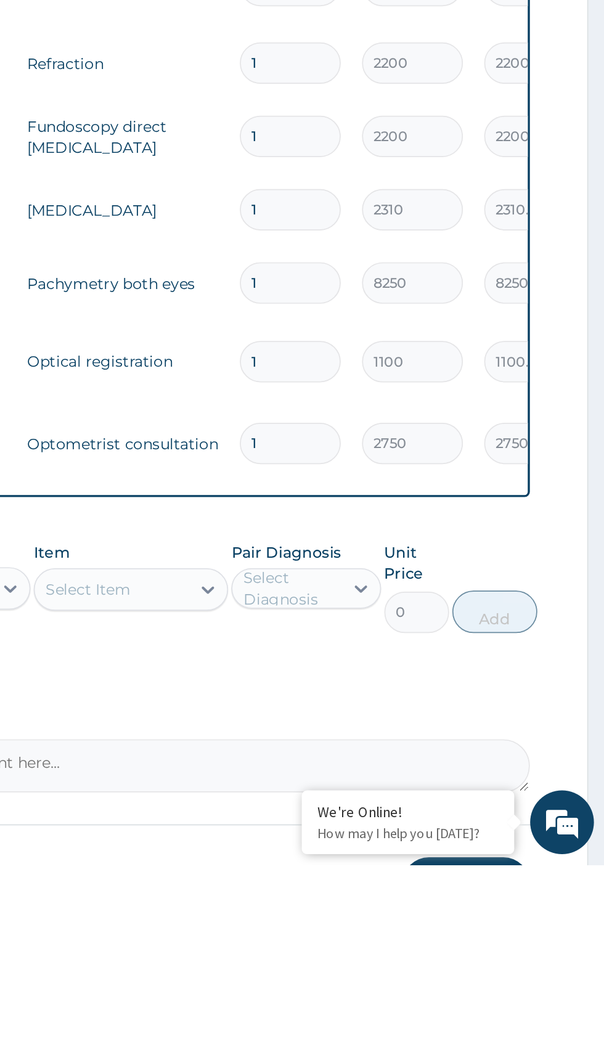
click at [303, 804] on td "Optometrist consultation" at bounding box center [324, 816] width 123 height 25
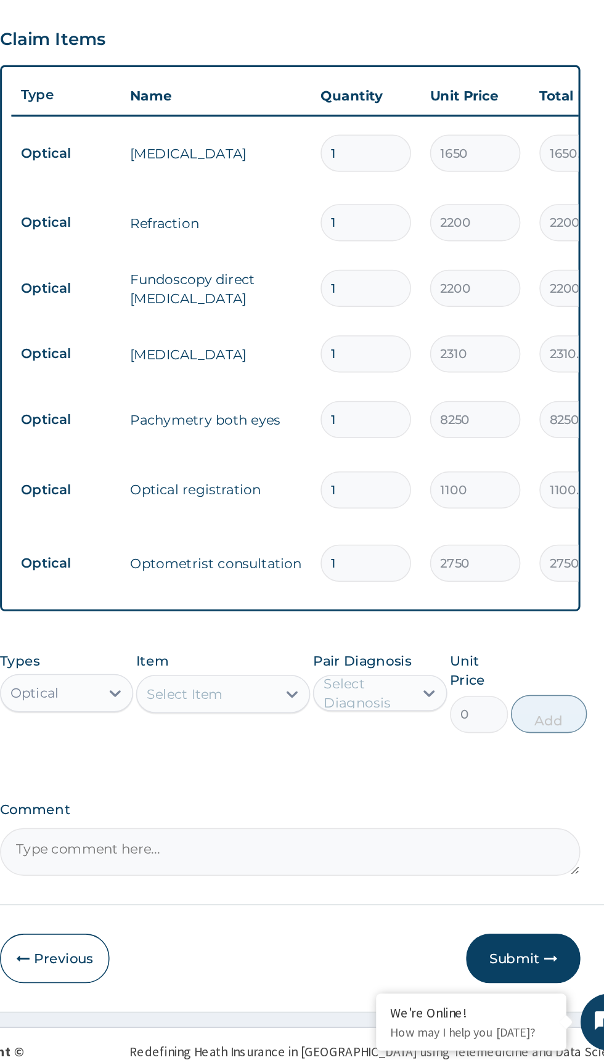
scroll to position [78, 0]
